Goal: Information Seeking & Learning: Learn about a topic

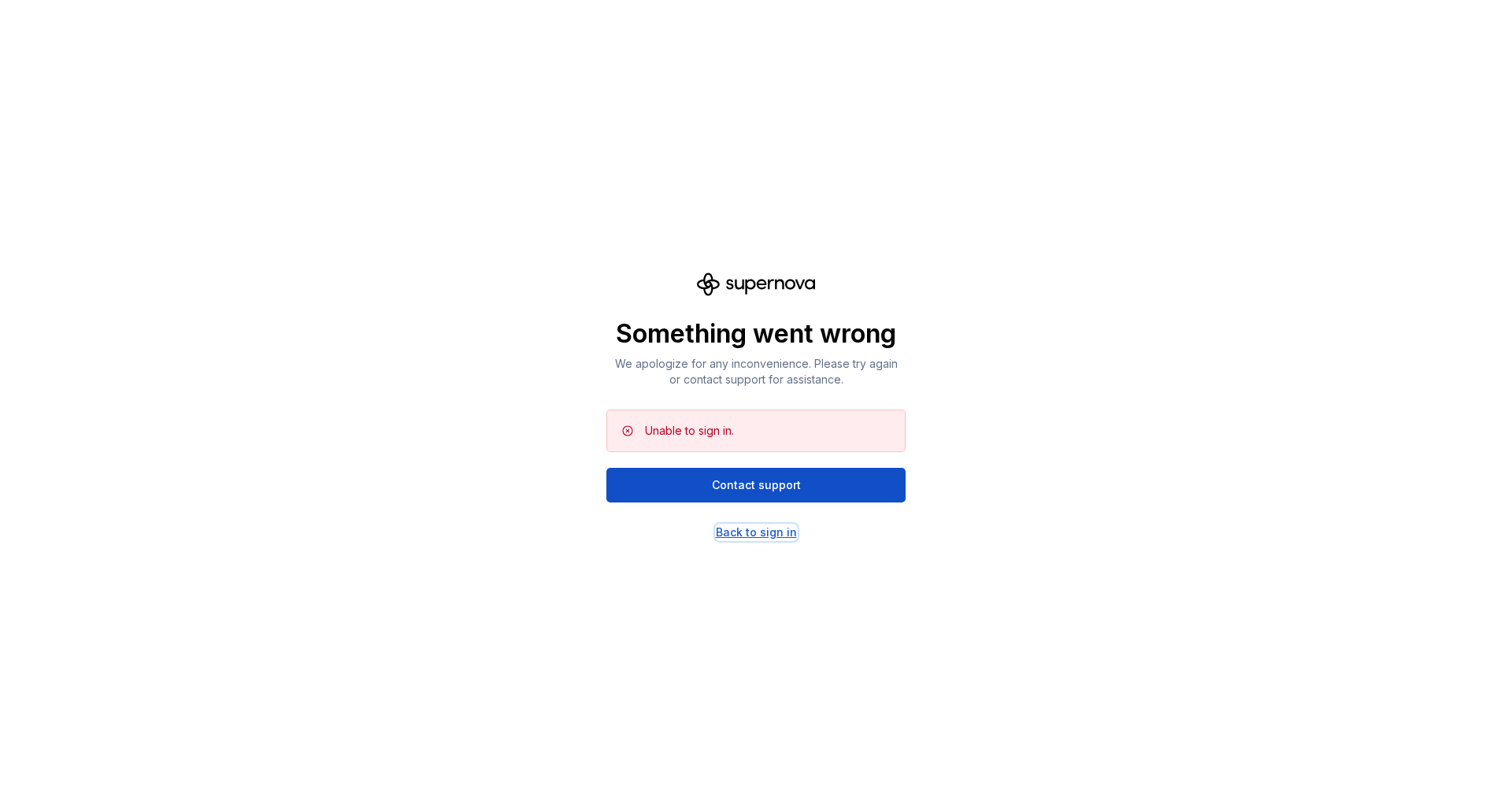
click at [751, 534] on div "Back to sign in" at bounding box center [756, 533] width 81 height 15
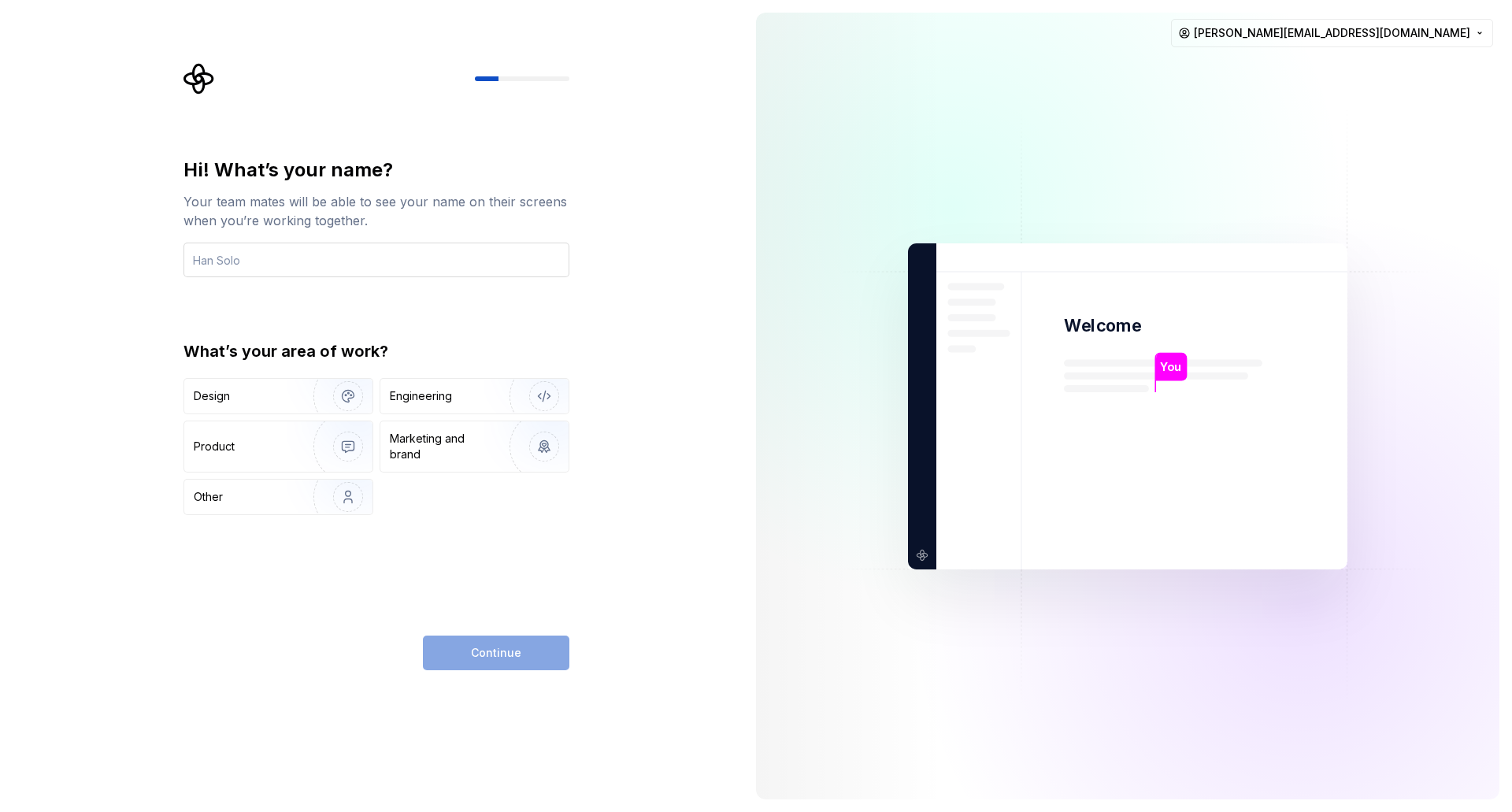
click at [314, 270] on input "text" at bounding box center [377, 260] width 386 height 35
type input "[PERSON_NAME]"
click at [267, 402] on div "Design" at bounding box center [243, 396] width 99 height 15
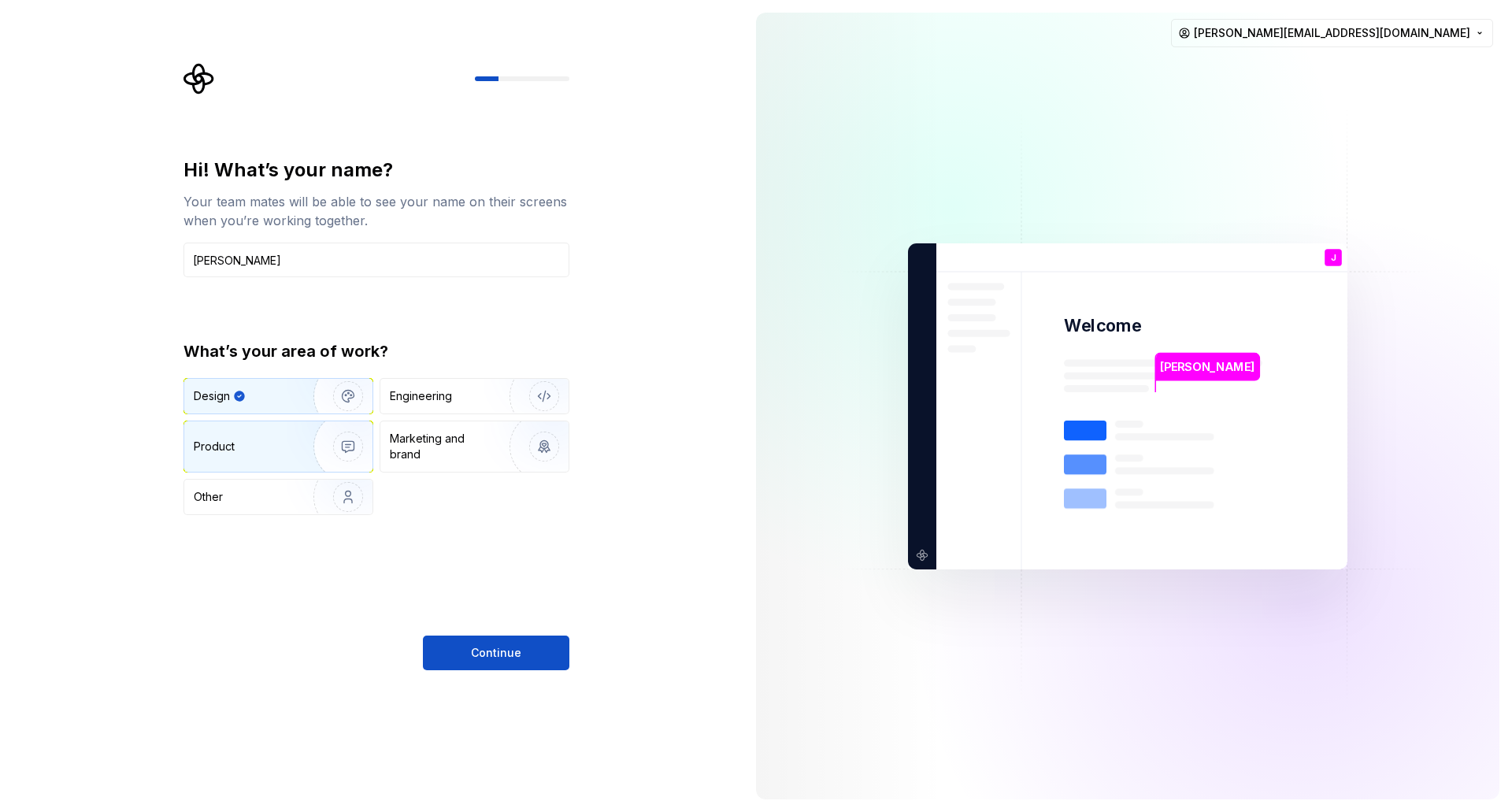
click at [274, 465] on div "Product" at bounding box center [278, 446] width 188 height 50
drag, startPoint x: 280, startPoint y: 407, endPoint x: 333, endPoint y: 418, distance: 54.1
click at [281, 407] on div "Design" at bounding box center [278, 396] width 188 height 35
click at [476, 656] on span "Continue" at bounding box center [495, 653] width 50 height 15
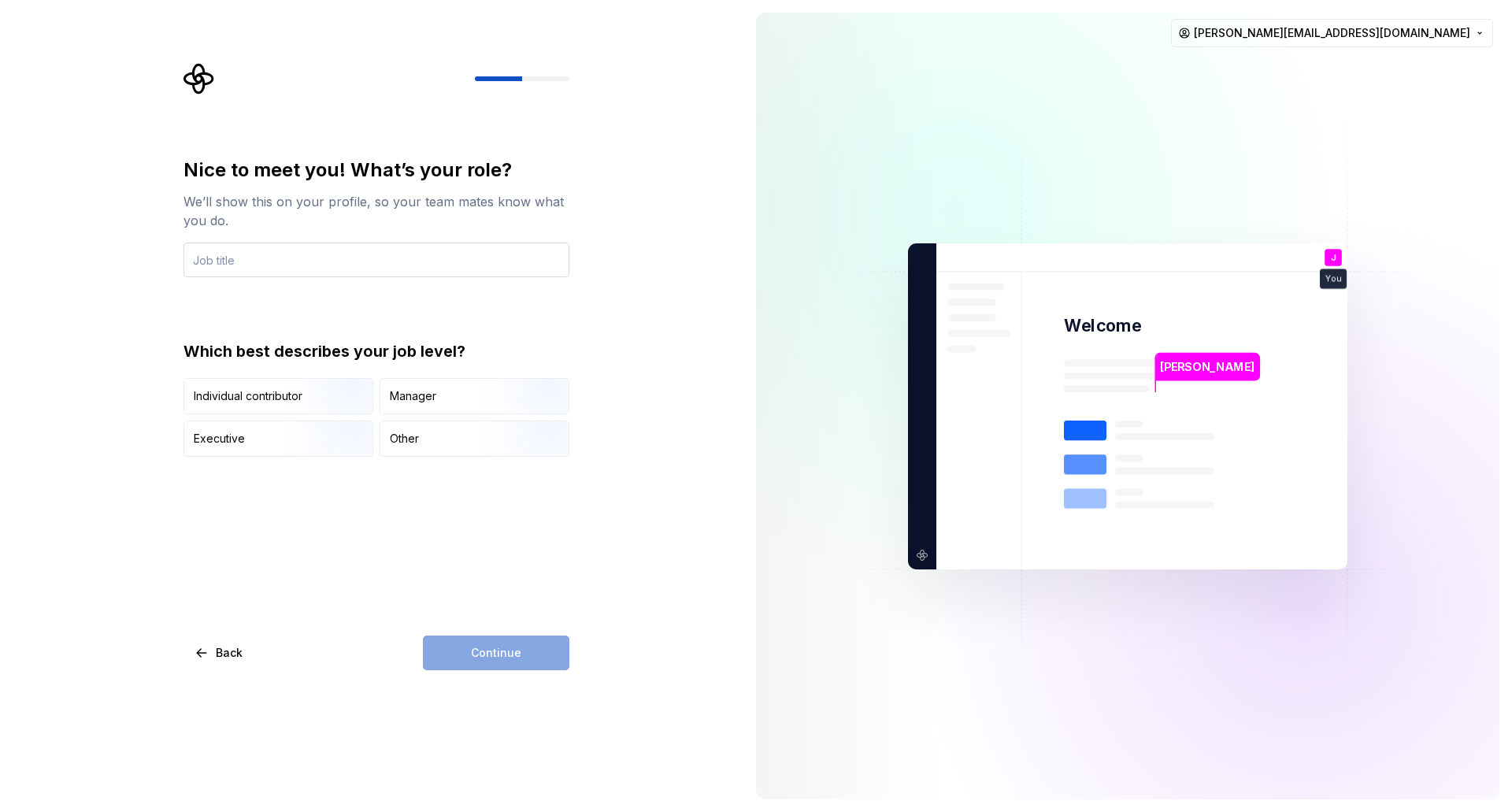
click at [249, 265] on input "text" at bounding box center [377, 260] width 386 height 35
type input "UX/UI designer"
click at [513, 412] on img "button" at bounding box center [530, 416] width 101 height 106
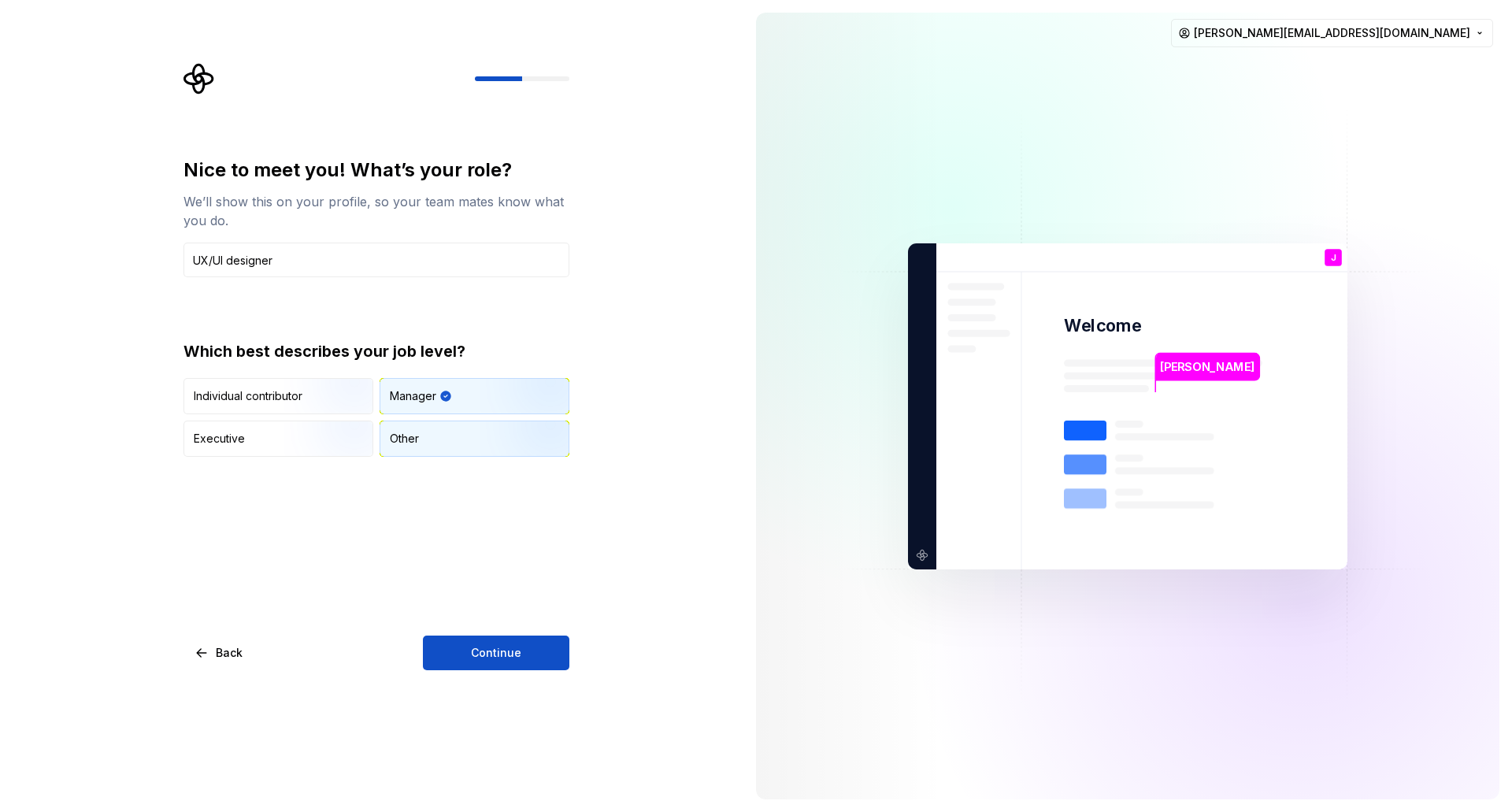
click at [518, 436] on img "button" at bounding box center [530, 459] width 101 height 106
click at [508, 659] on span "Continue" at bounding box center [495, 653] width 50 height 15
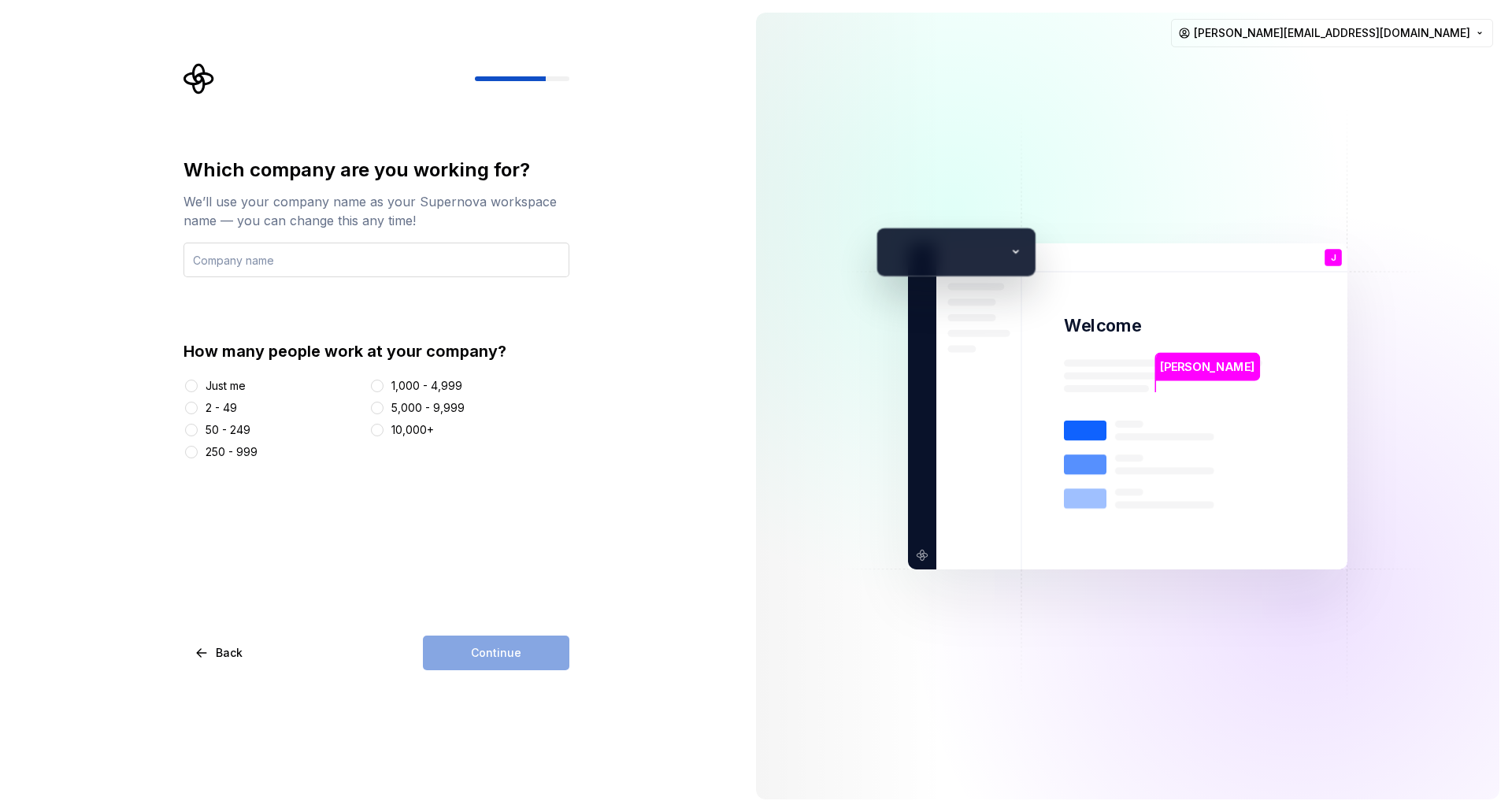
click at [276, 249] on input "text" at bounding box center [377, 260] width 386 height 35
type input "Earthbanc"
click at [185, 450] on button "250 - 999" at bounding box center [191, 452] width 13 height 13
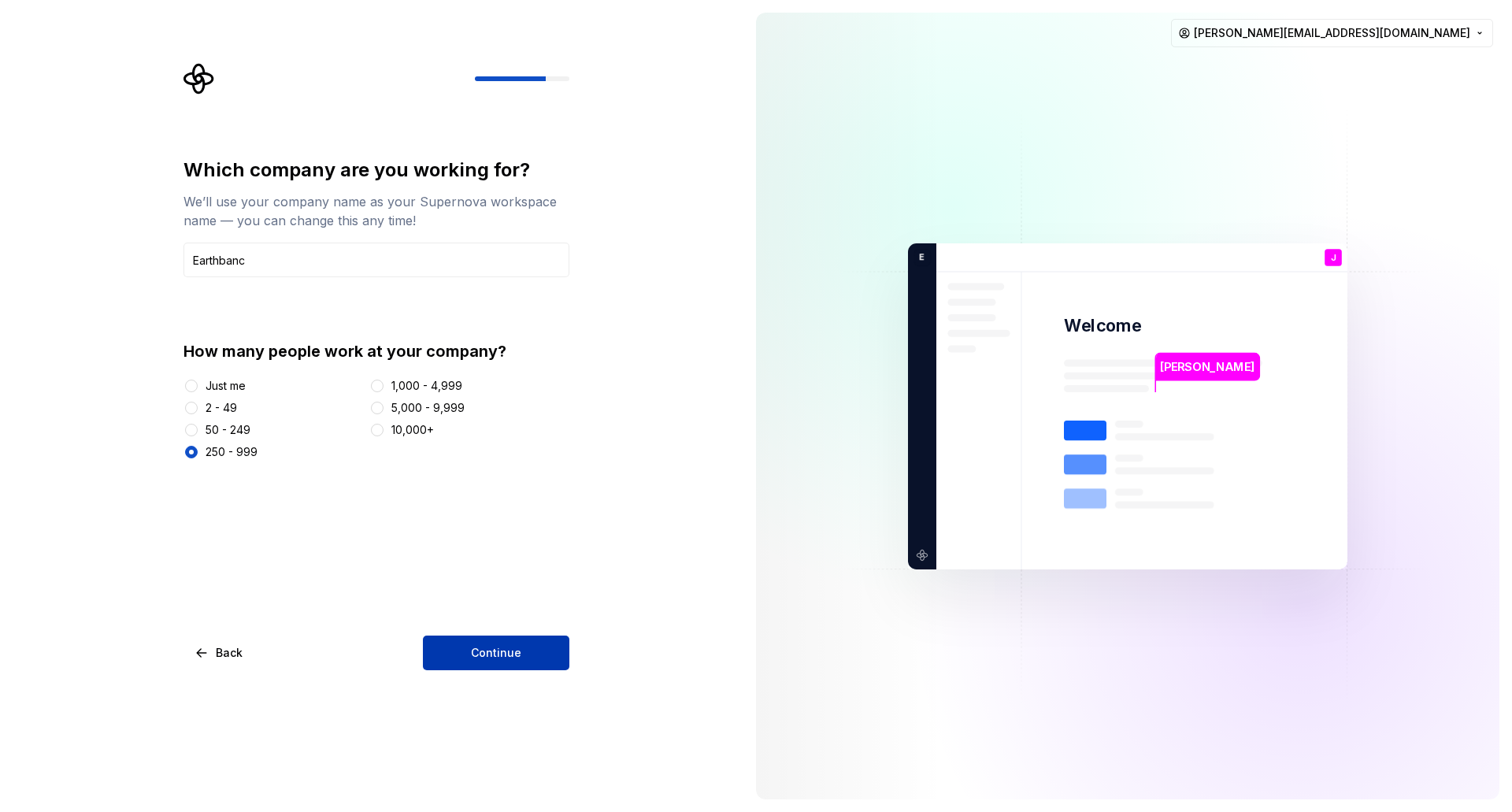
click at [512, 653] on span "Continue" at bounding box center [495, 653] width 50 height 15
click at [186, 410] on button "2 - 49" at bounding box center [191, 408] width 13 height 13
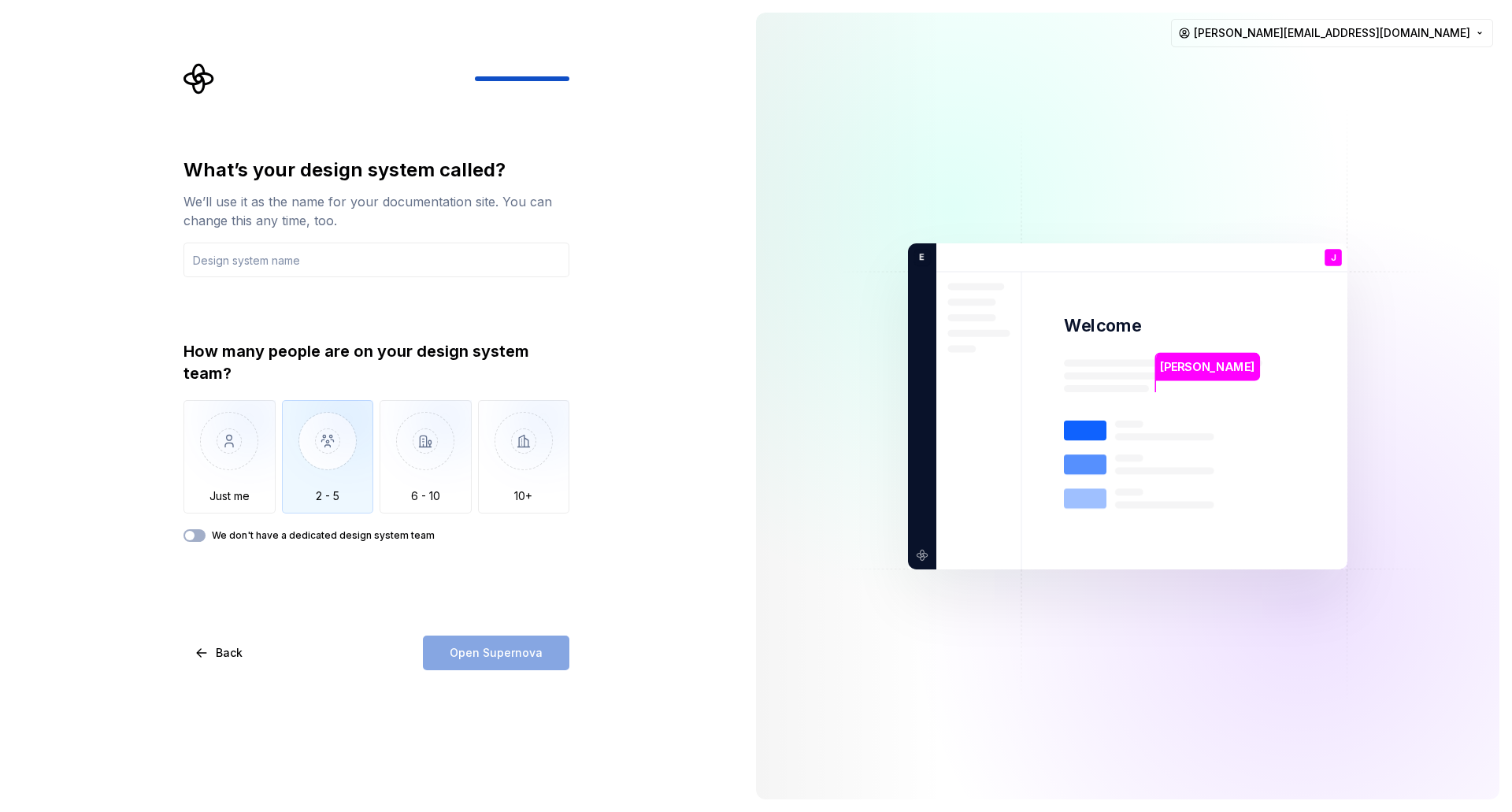
click at [351, 474] on img "button" at bounding box center [328, 453] width 92 height 106
click at [299, 257] on input "text" at bounding box center [377, 260] width 386 height 35
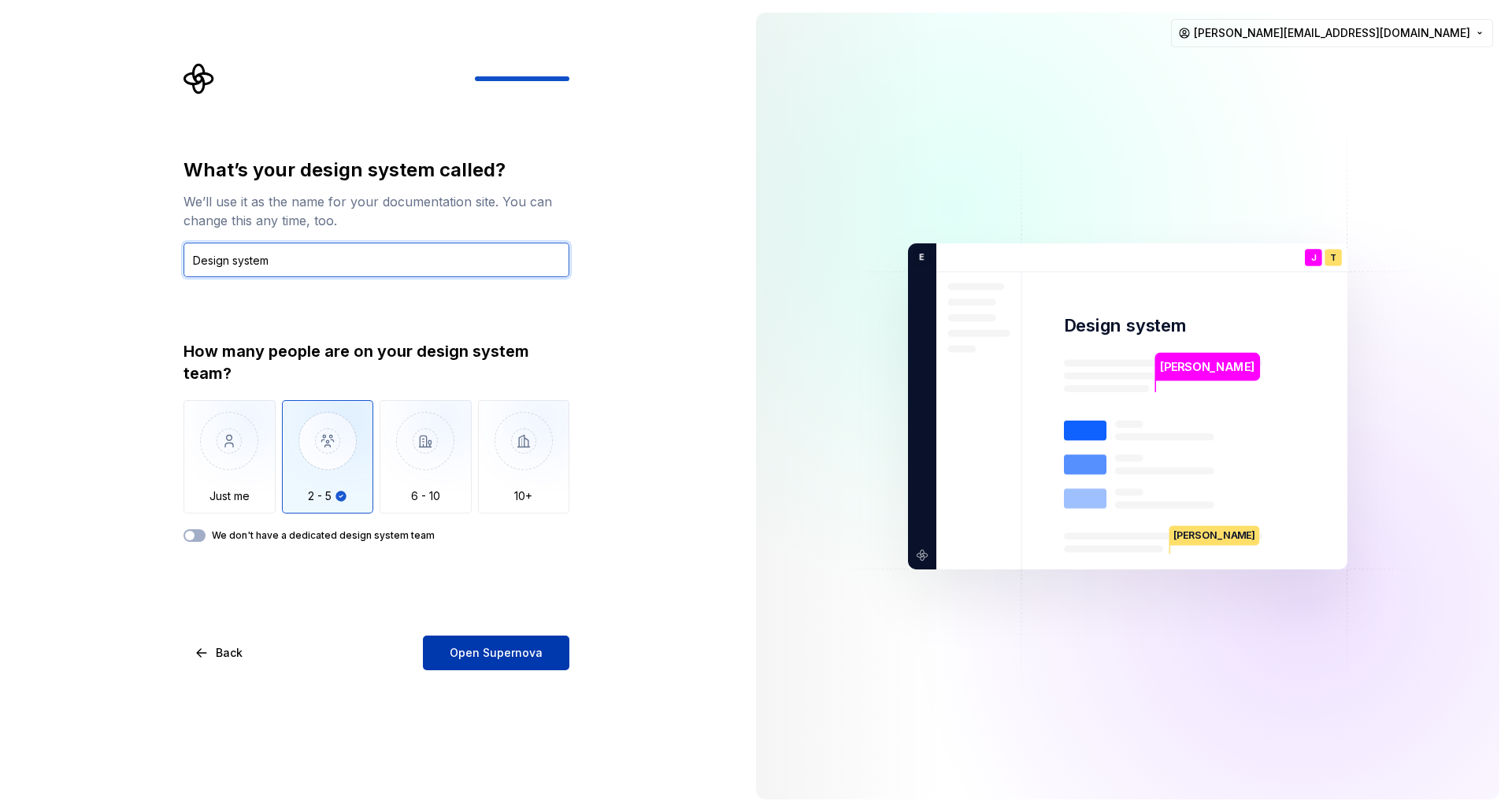
type input "Design system"
click at [520, 640] on button "Open Supernova" at bounding box center [495, 653] width 146 height 35
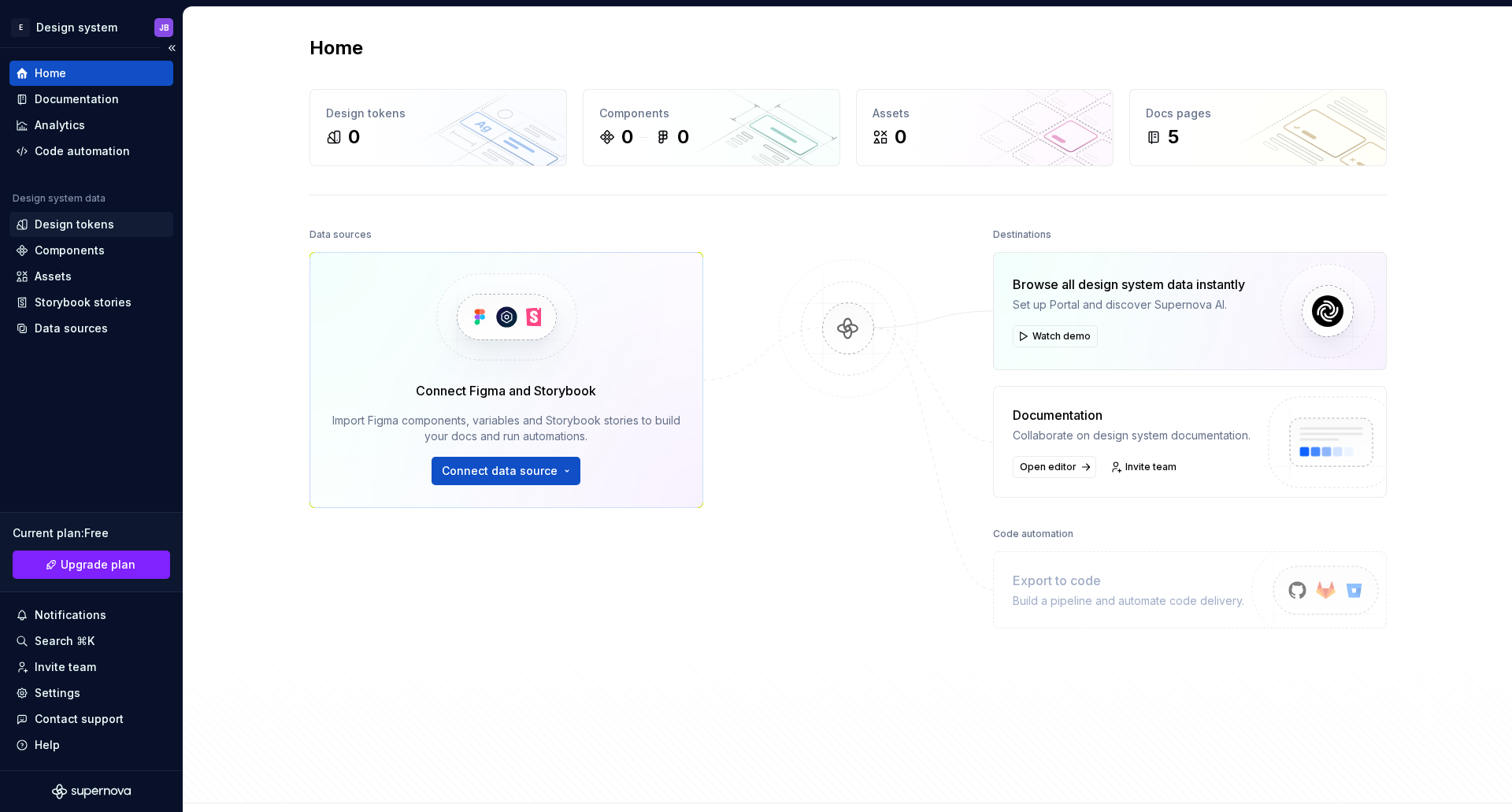
click at [97, 231] on div "Design tokens" at bounding box center [74, 225] width 79 height 15
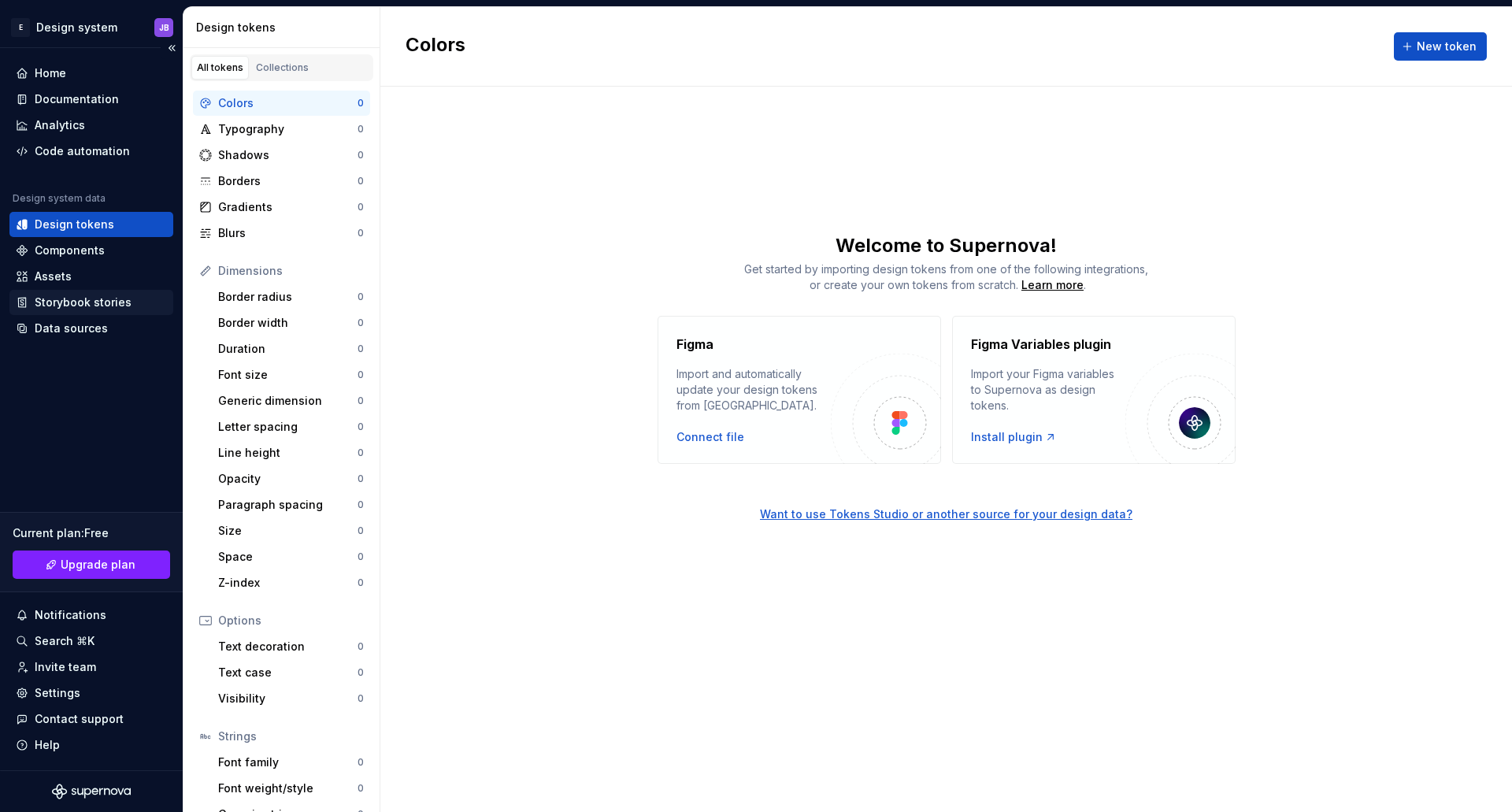
click at [73, 308] on div "Storybook stories" at bounding box center [83, 303] width 97 height 15
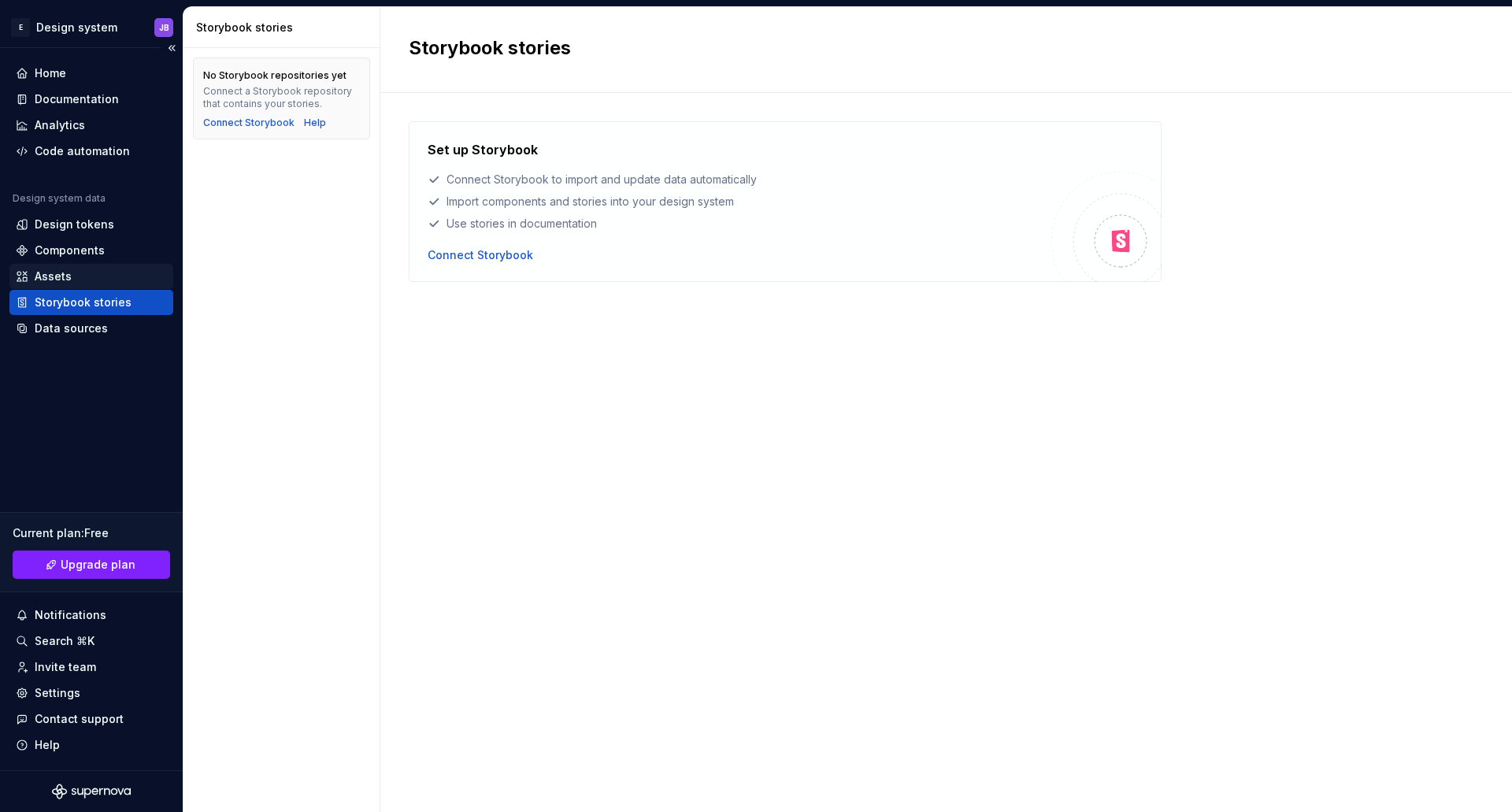
click at [65, 283] on div "Assets" at bounding box center [53, 276] width 37 height 15
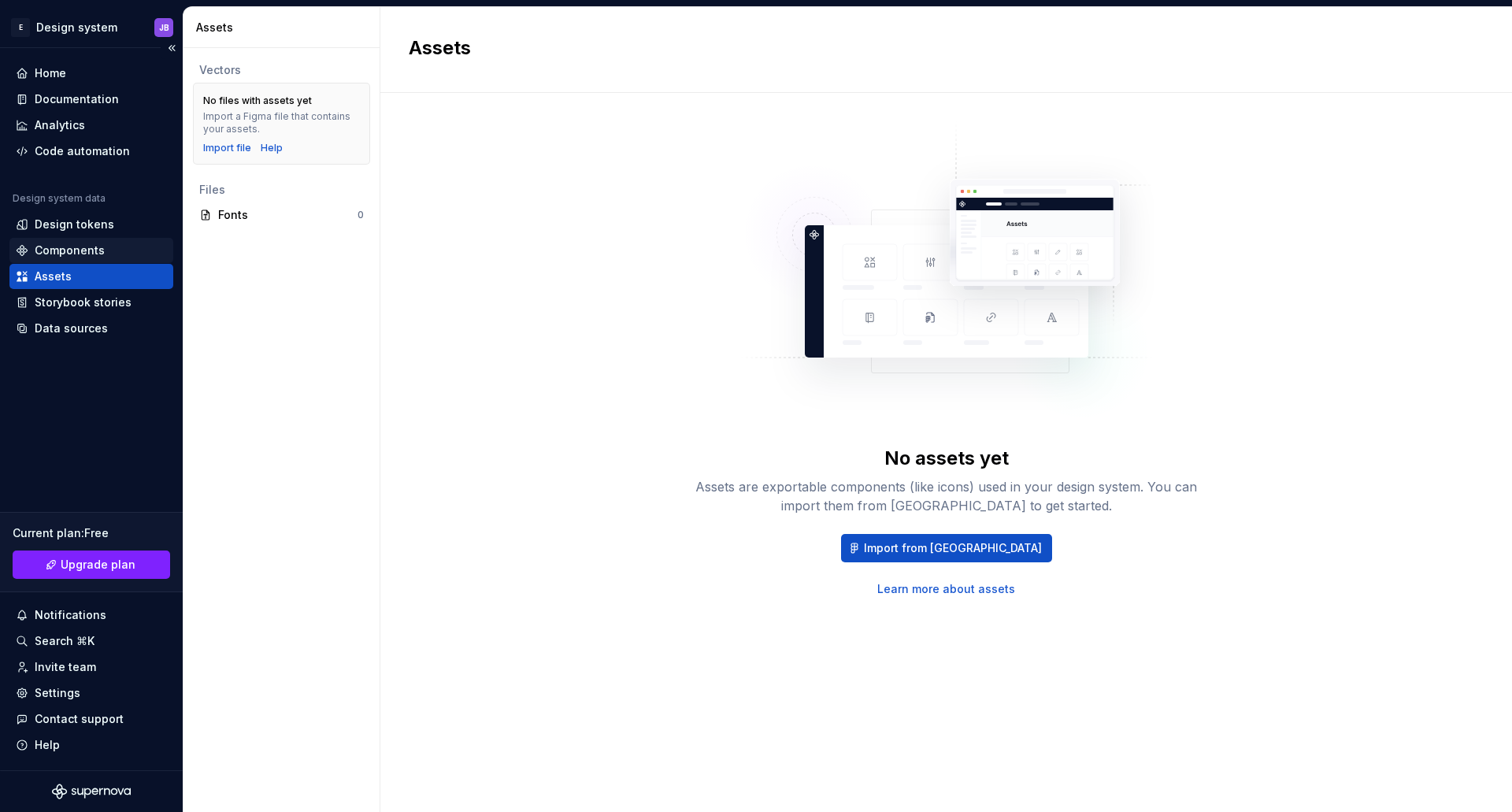
click at [47, 247] on div "Components" at bounding box center [70, 250] width 70 height 15
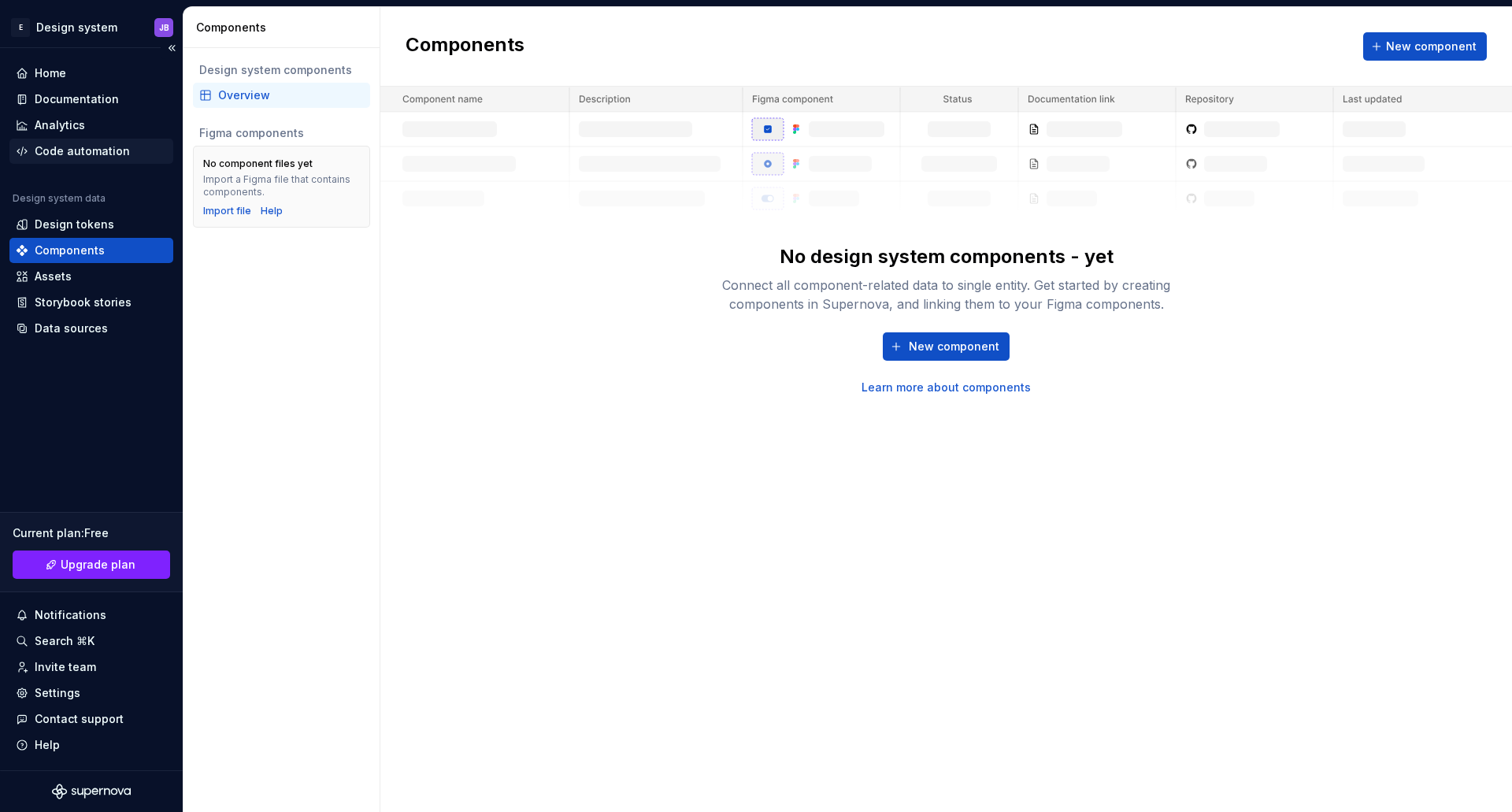
click at [71, 144] on div "Code automation" at bounding box center [83, 151] width 96 height 15
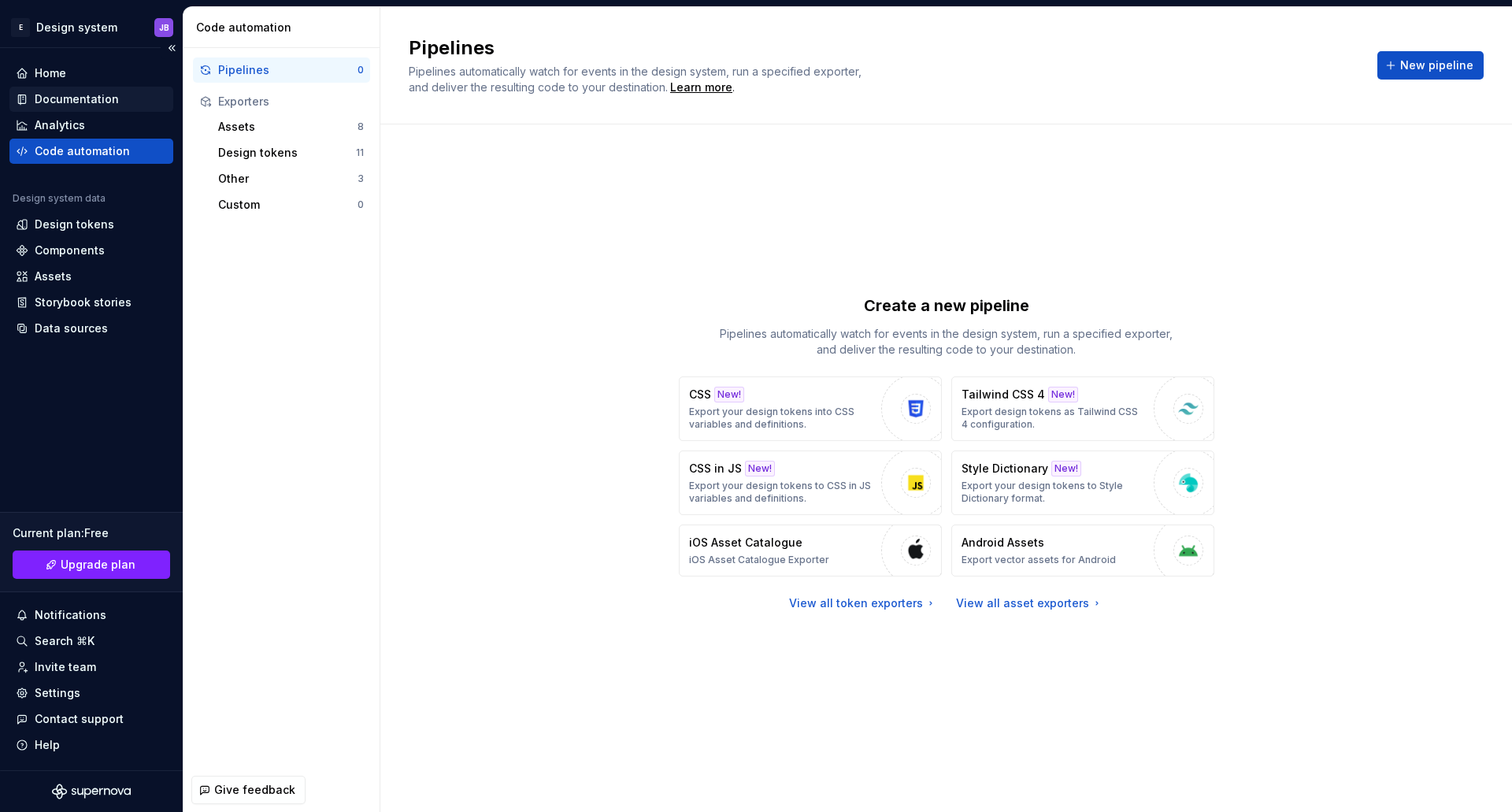
click at [73, 99] on div "Documentation" at bounding box center [77, 99] width 85 height 15
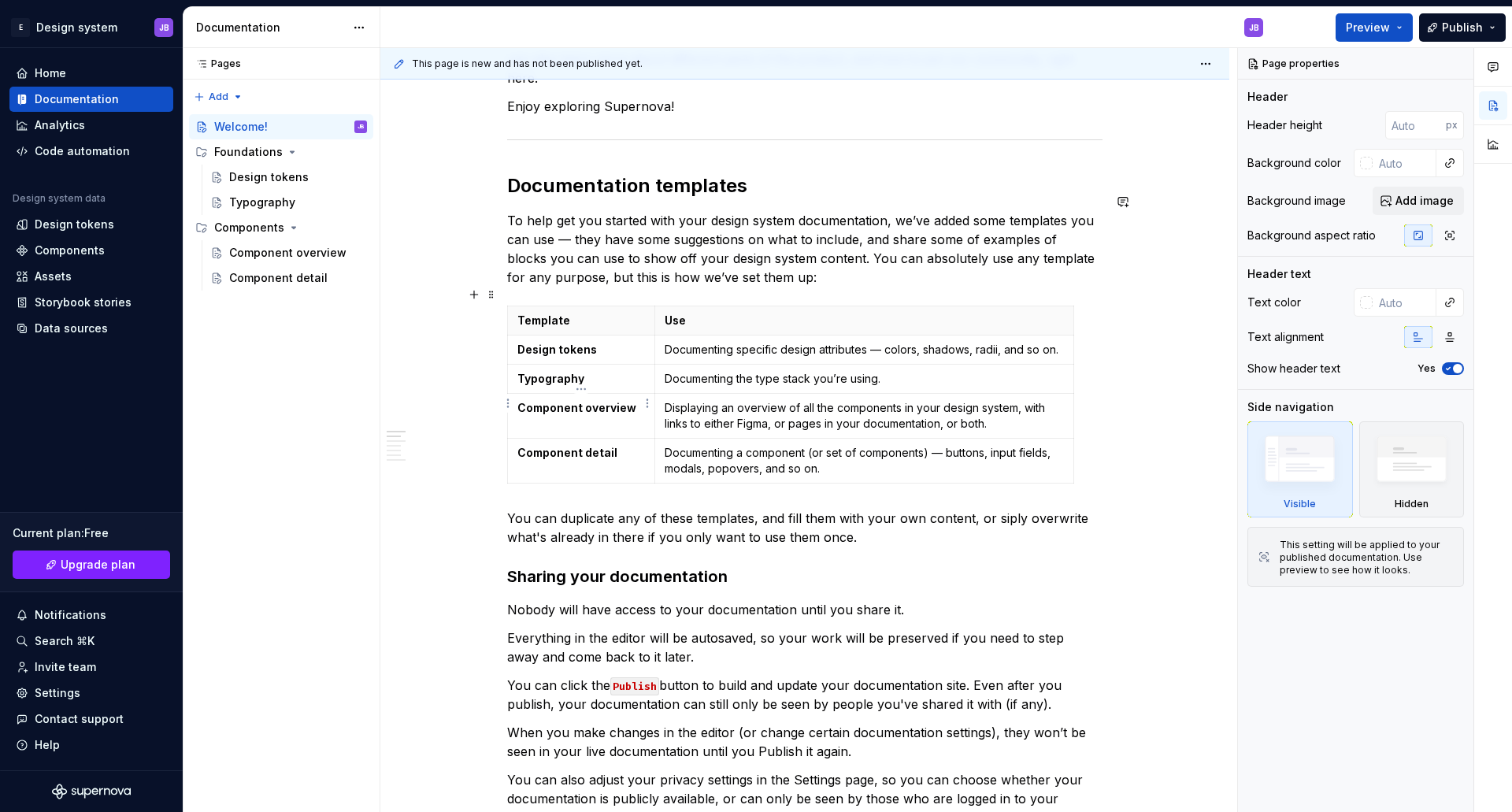
scroll to position [315, 0]
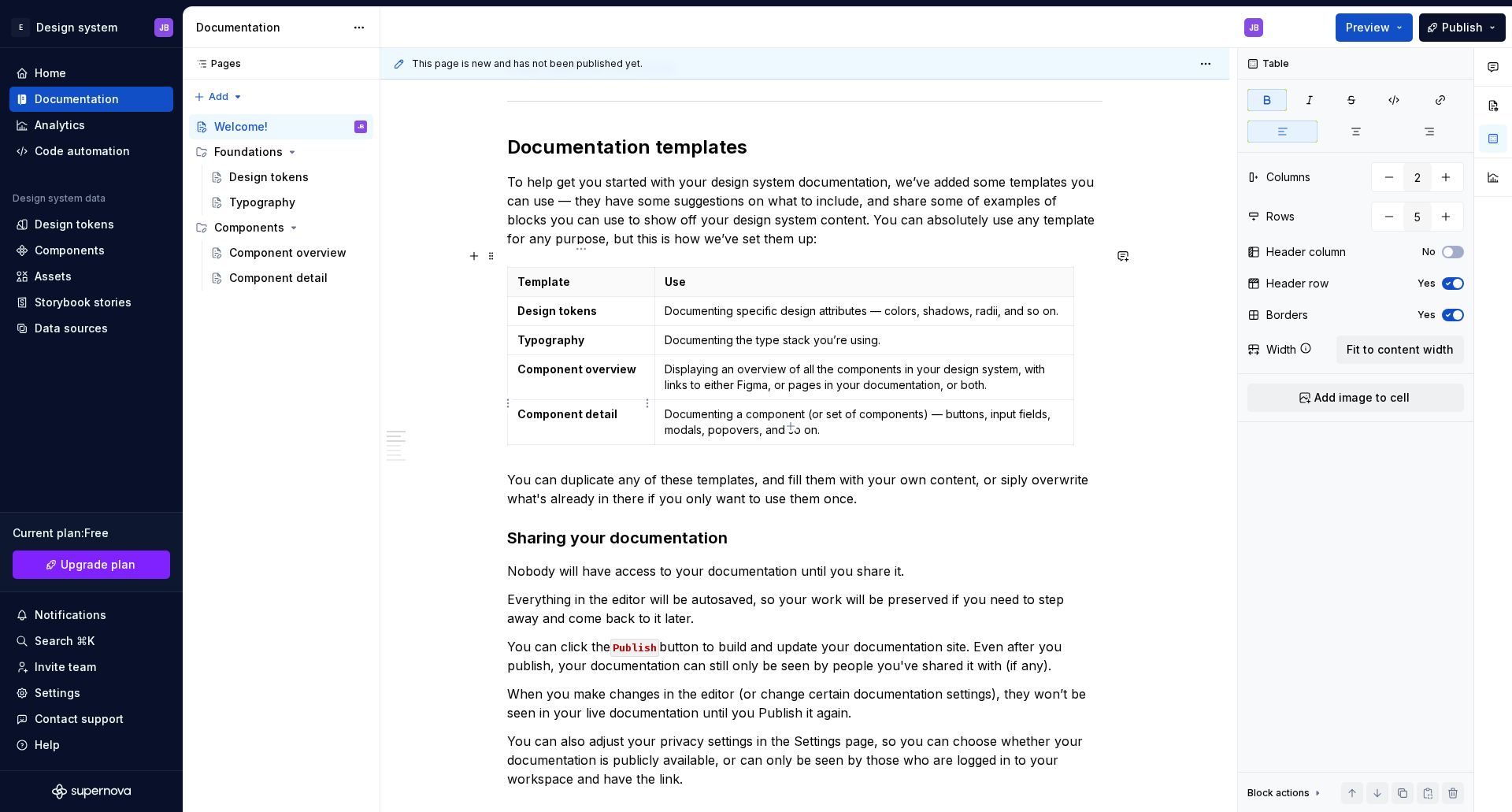
click at [597, 408] on strong "Component detail" at bounding box center [567, 415] width 100 height 14
click at [653, 356] on td "Component overview" at bounding box center [582, 378] width 147 height 45
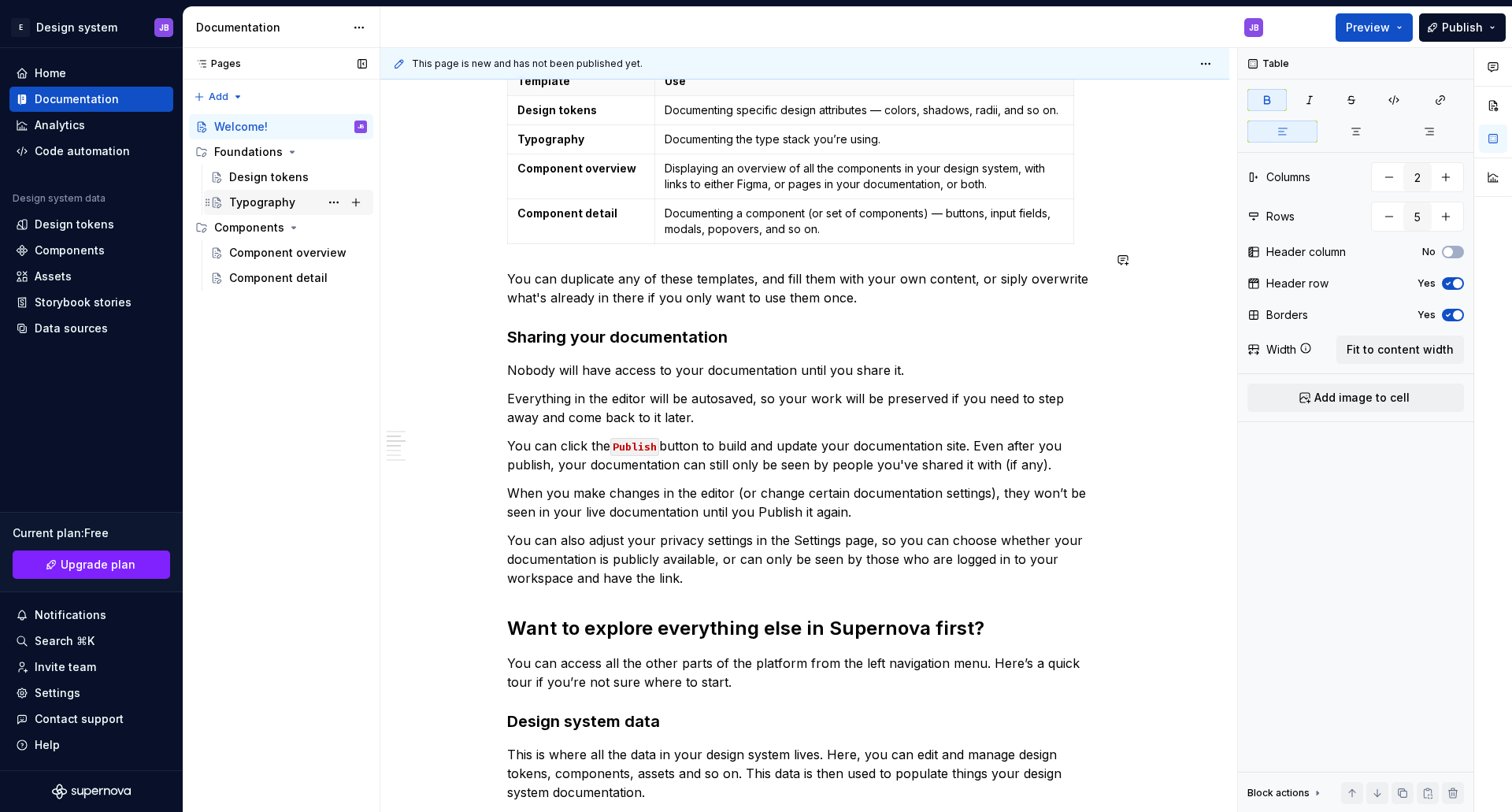
scroll to position [551, 0]
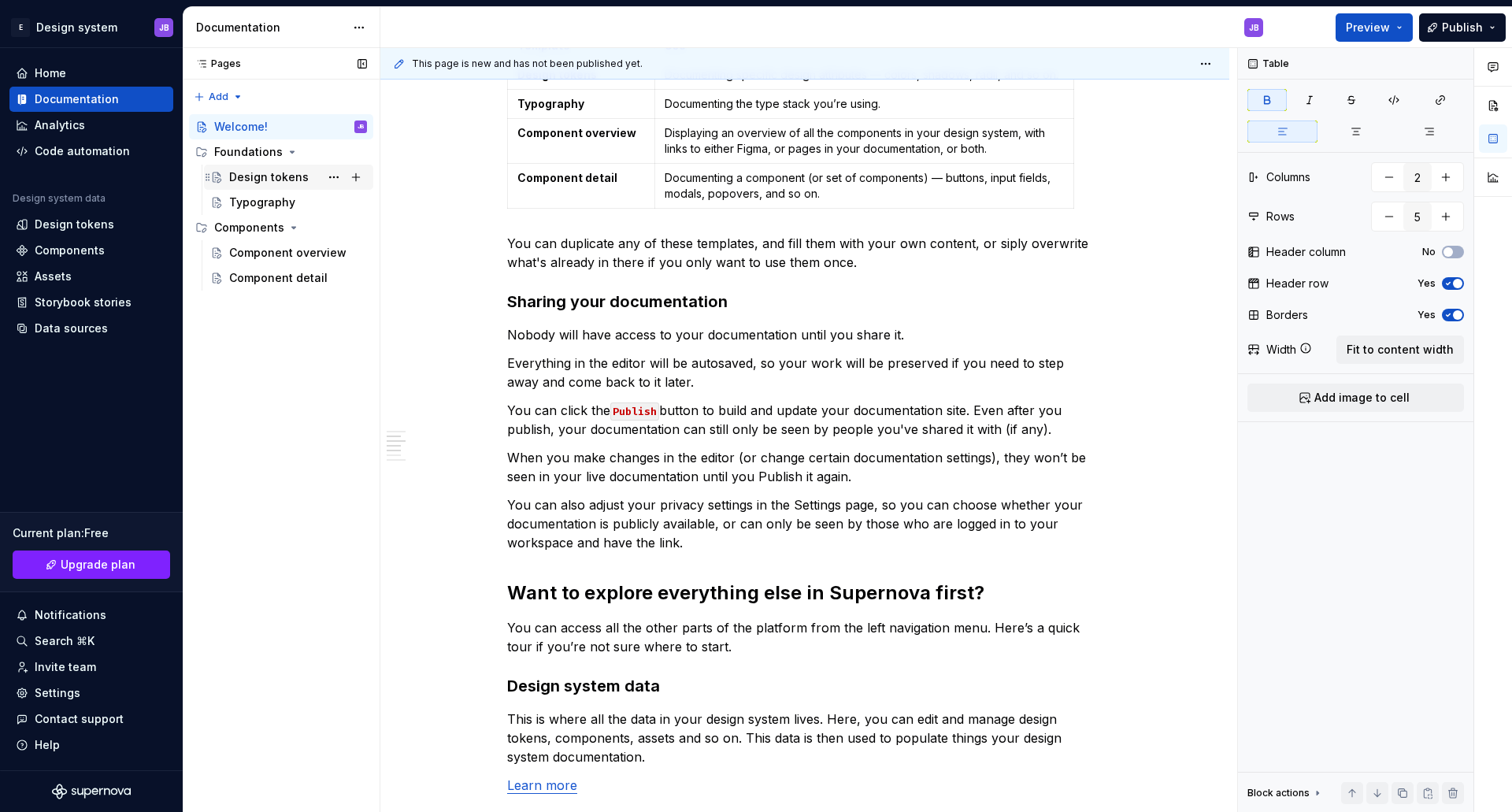
click at [267, 173] on div "Design tokens" at bounding box center [268, 177] width 79 height 15
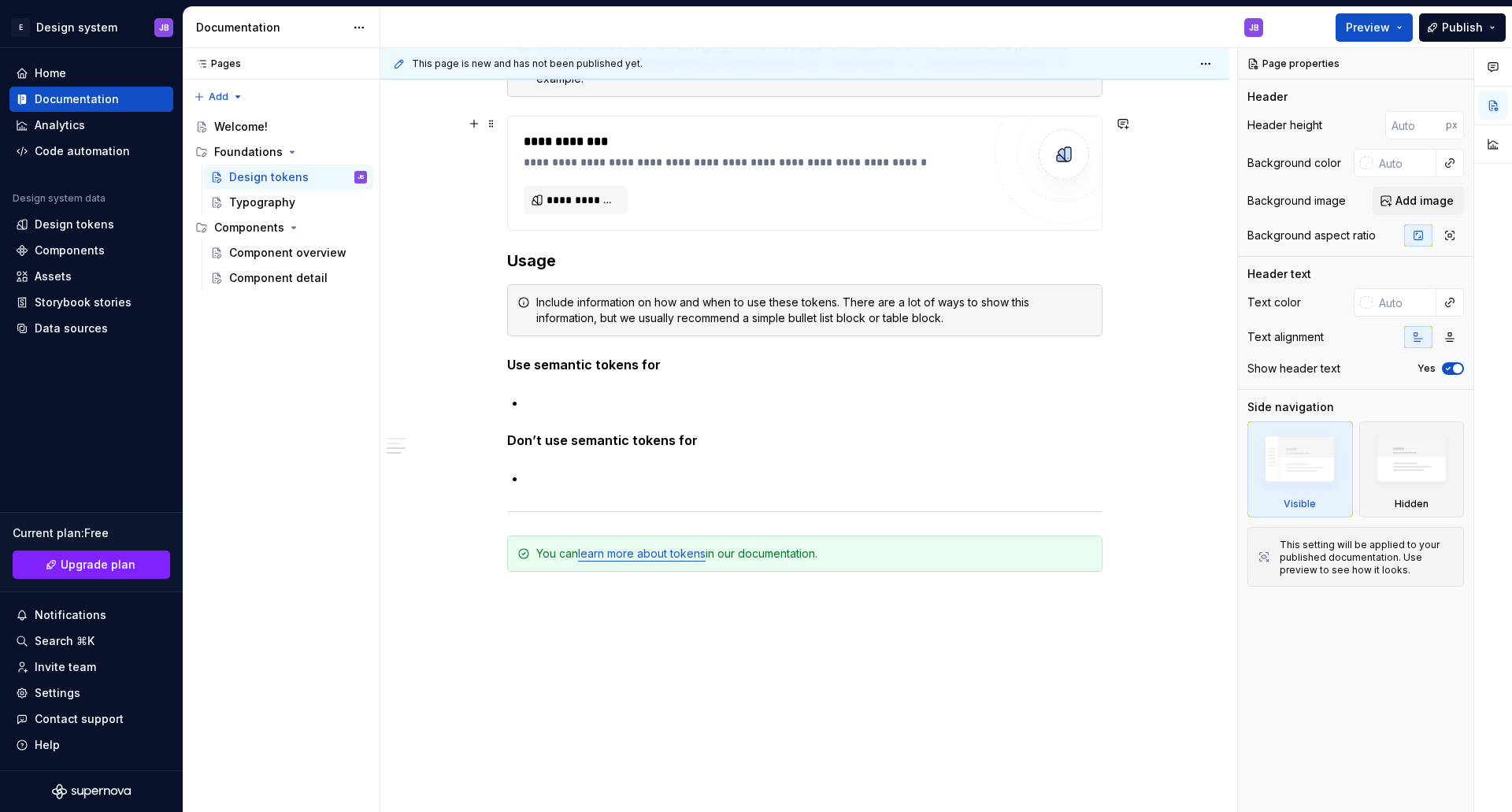
scroll to position [1190, 0]
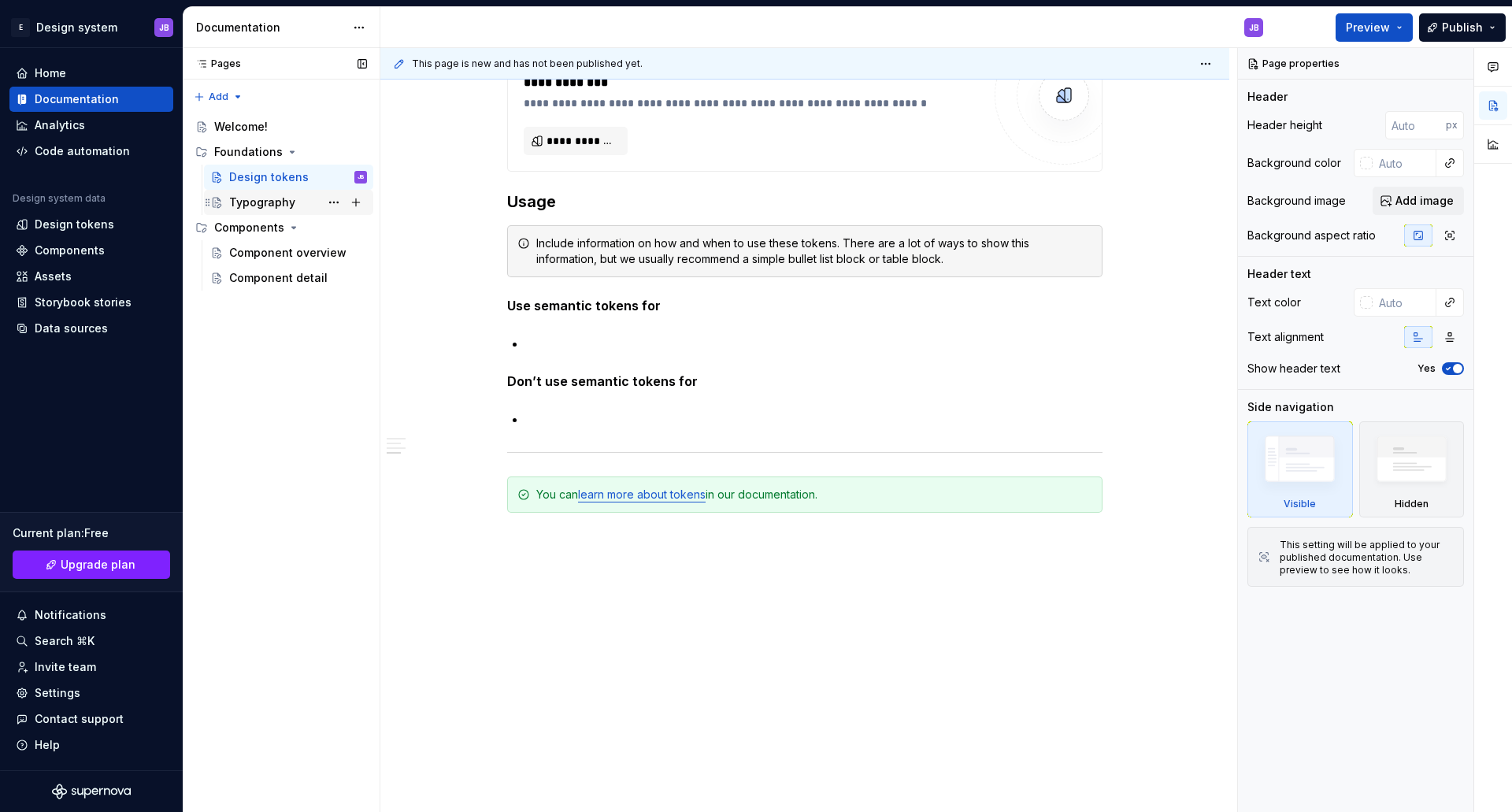
click at [273, 206] on div "Typography" at bounding box center [261, 203] width 66 height 15
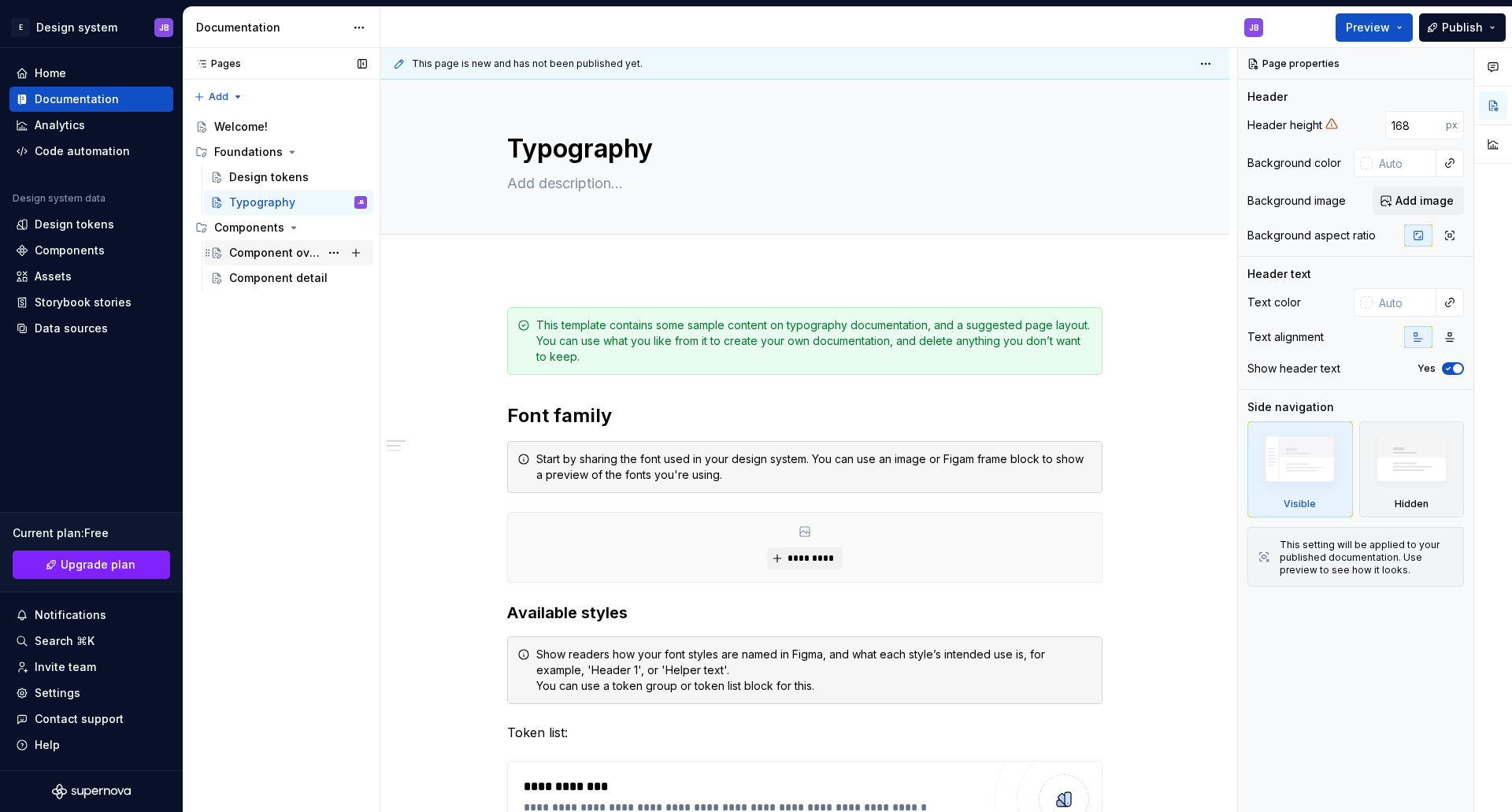
click at [274, 253] on div "Component overview" at bounding box center [274, 253] width 91 height 15
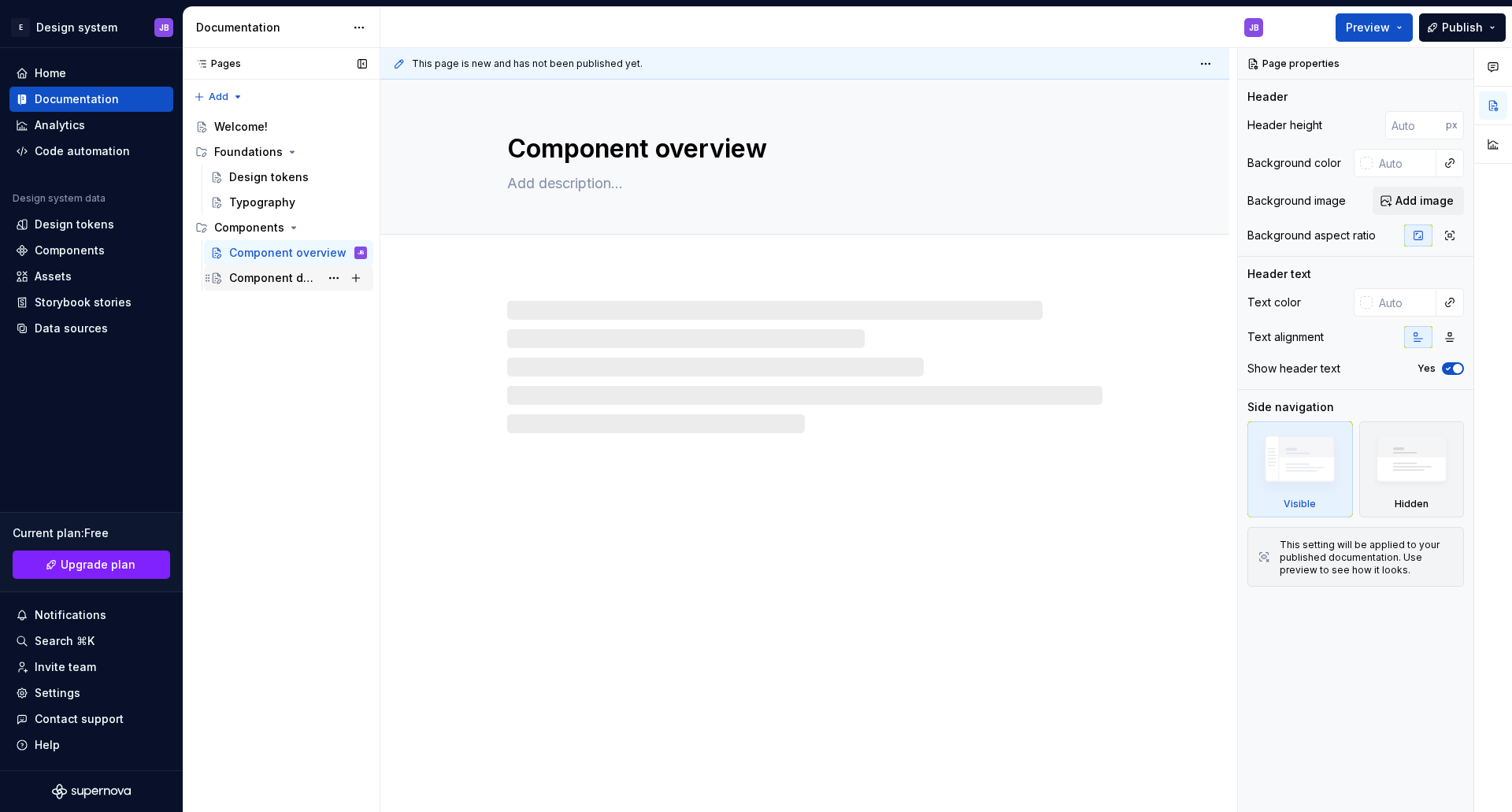
click at [275, 272] on div "Component detail" at bounding box center [274, 278] width 91 height 15
click at [32, 75] on div "Home" at bounding box center [91, 74] width 151 height 15
type textarea "*"
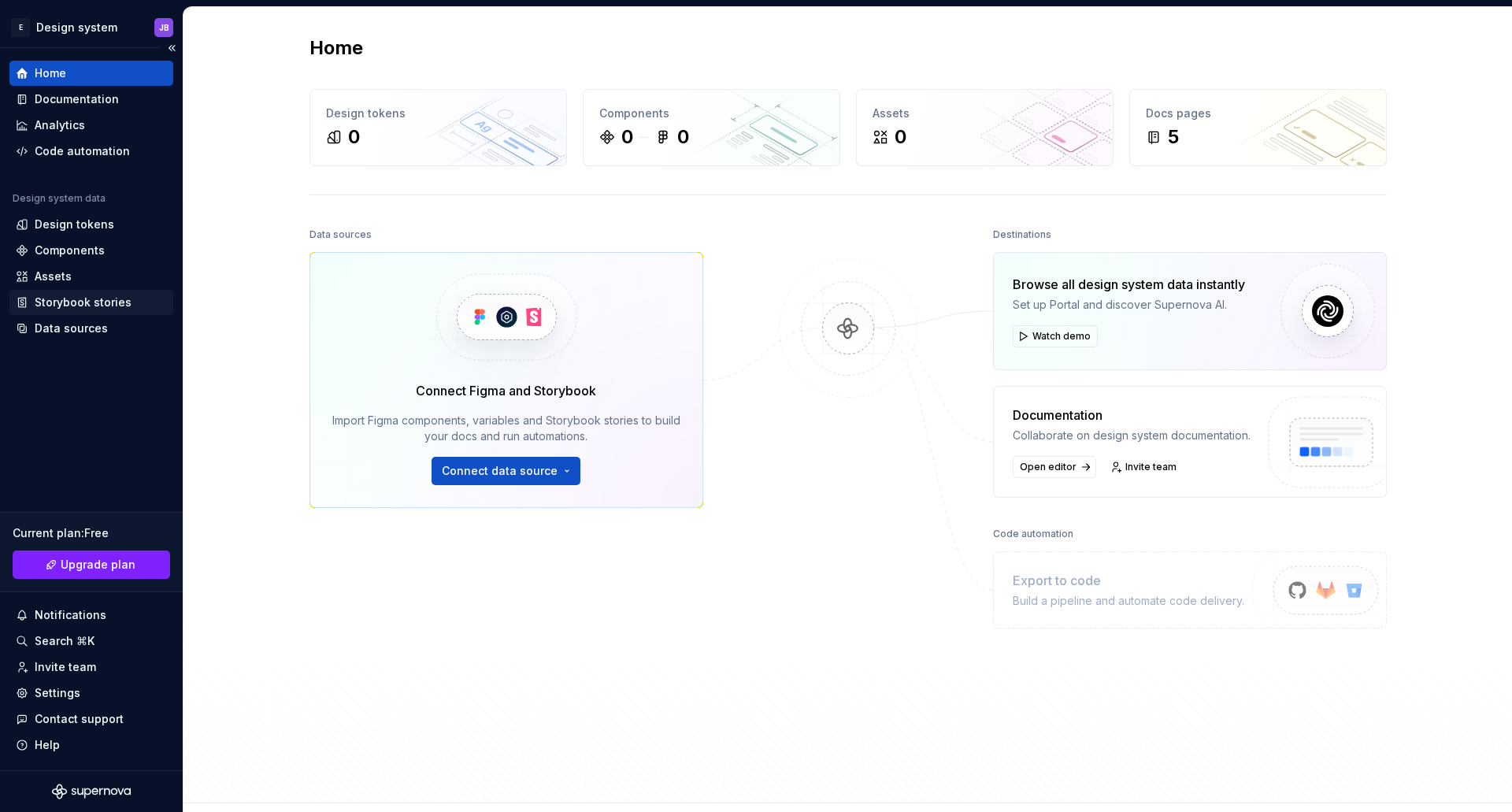
click at [62, 307] on div "Storybook stories" at bounding box center [83, 303] width 97 height 15
